Goal: Check status

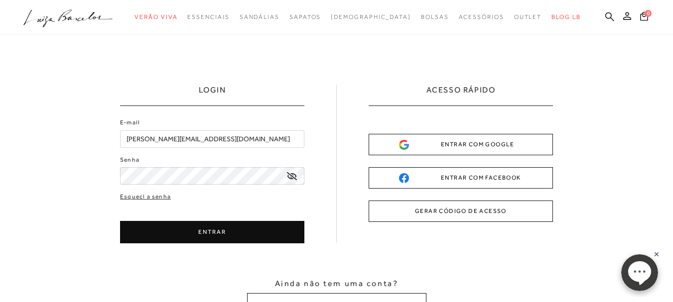
click at [468, 142] on div "ENTRAR COM GOOGLE" at bounding box center [461, 145] width 124 height 10
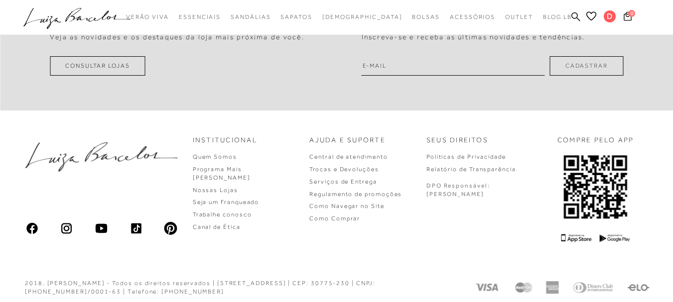
scroll to position [738, 0]
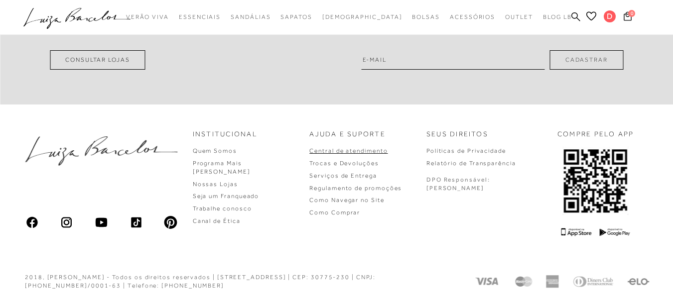
click at [380, 150] on link "Central de atendimento" at bounding box center [348, 150] width 78 height 7
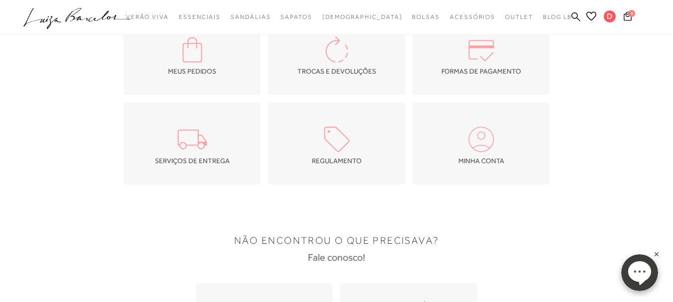
scroll to position [26, 0]
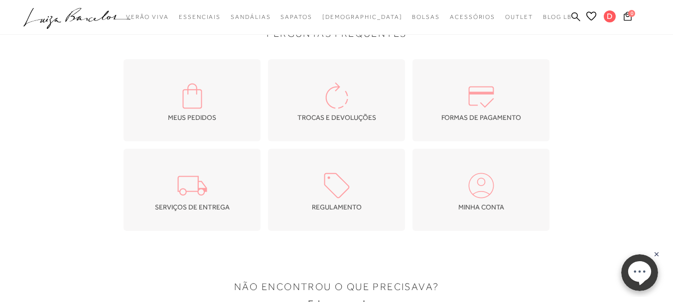
click at [211, 99] on div "MEUS PEDIDOS" at bounding box center [192, 100] width 137 height 82
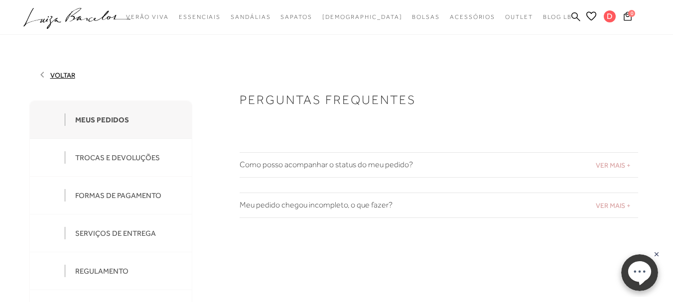
click at [615, 162] on span "VER MAIS +" at bounding box center [613, 165] width 35 height 8
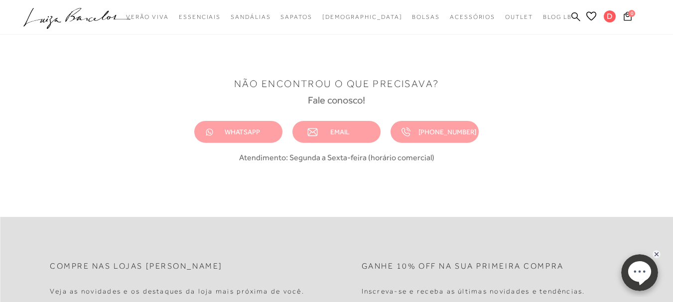
scroll to position [349, 0]
